Goal: Find specific page/section: Find specific page/section

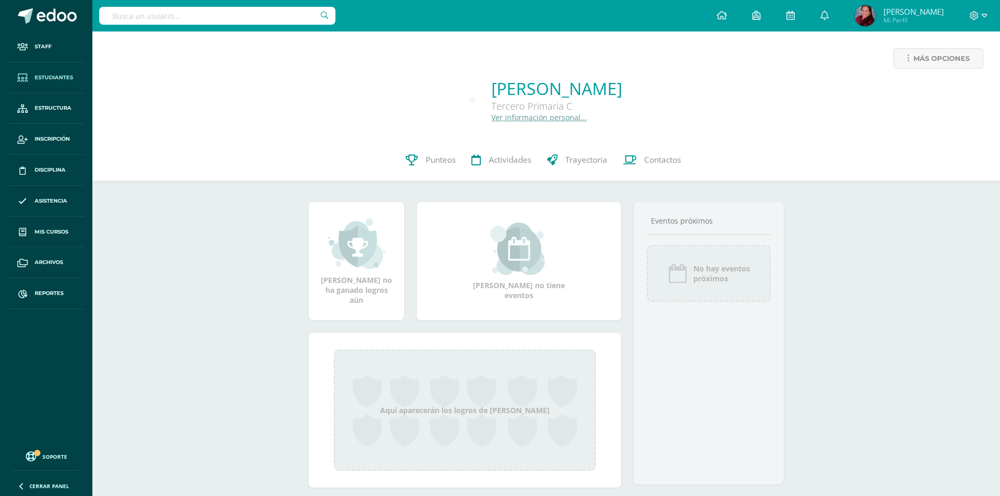
click at [62, 76] on span "Estudiantes" at bounding box center [54, 77] width 38 height 8
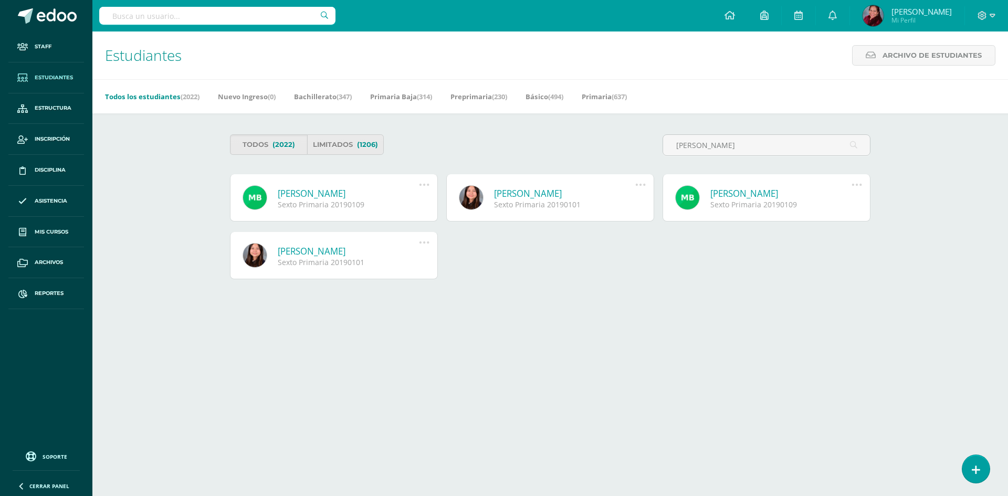
type input "[PERSON_NAME]"
click at [360, 194] on link "[PERSON_NAME]" at bounding box center [348, 193] width 141 height 12
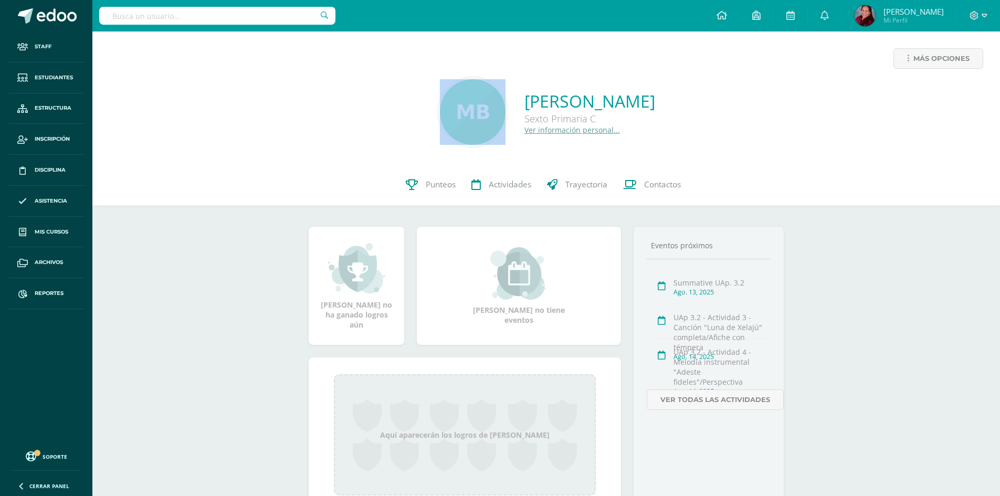
drag, startPoint x: 450, startPoint y: 92, endPoint x: 426, endPoint y: 60, distance: 40.1
click at [426, 60] on div "Más opciones [PERSON_NAME] Sexto Primaria C Ver información personal..." at bounding box center [545, 97] width 907 height 132
click at [469, 64] on div "Más opciones" at bounding box center [546, 62] width 891 height 29
click at [527, 158] on div "Más opciones [PERSON_NAME] Sexto Primaria C Ver información personal..." at bounding box center [545, 97] width 907 height 132
click at [124, 15] on input "text" at bounding box center [217, 16] width 236 height 18
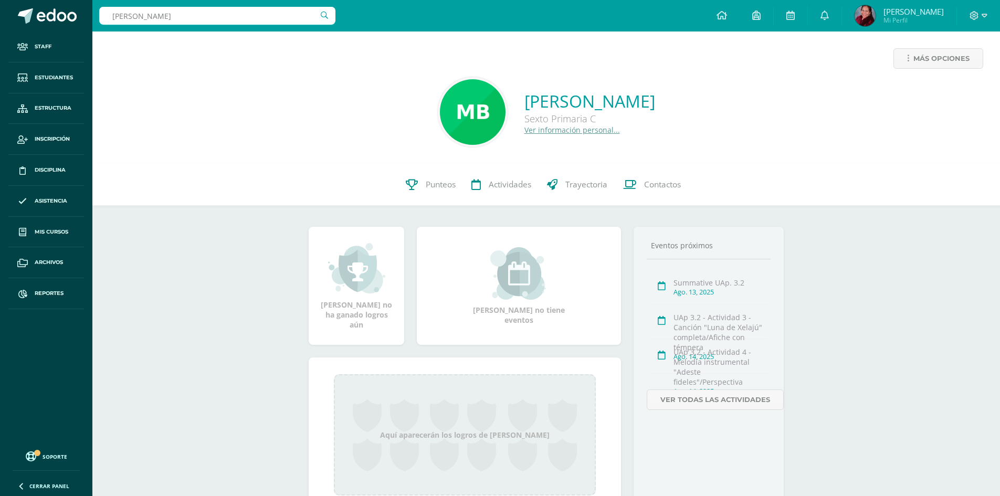
type input "[PERSON_NAME]"
